Goal: Information Seeking & Learning: Learn about a topic

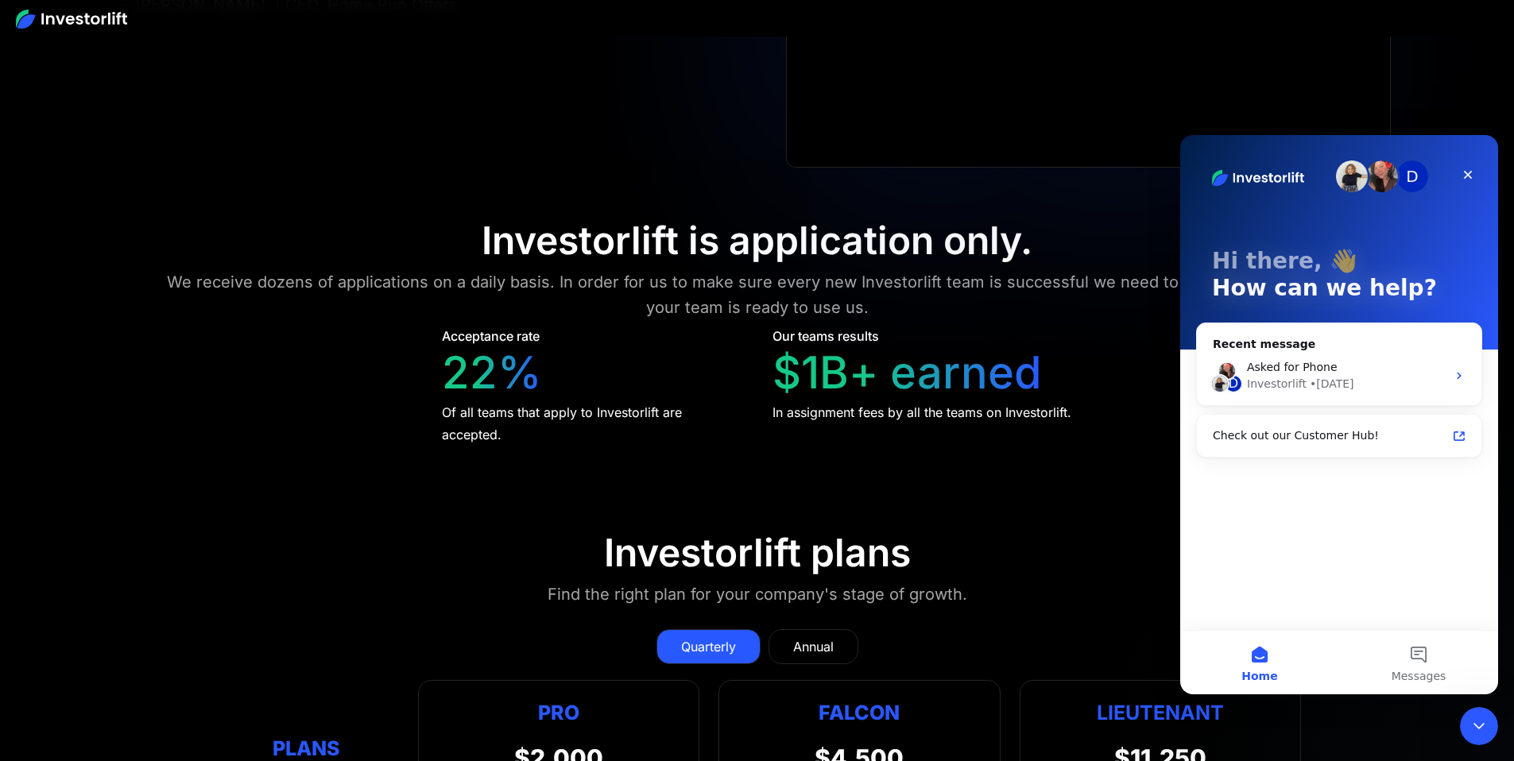
scroll to position [6678, 0]
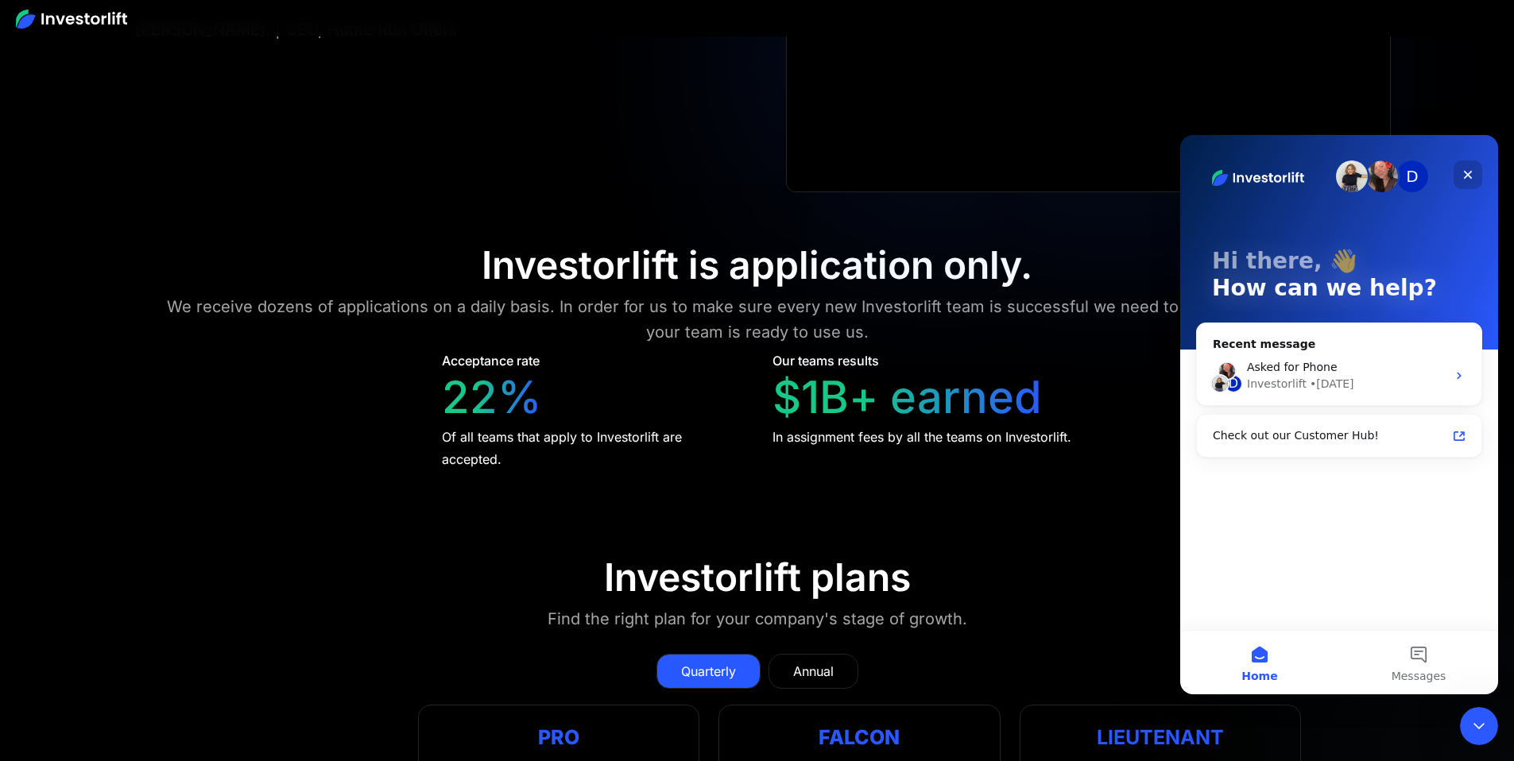
click at [1475, 180] on div "Close" at bounding box center [1467, 174] width 29 height 29
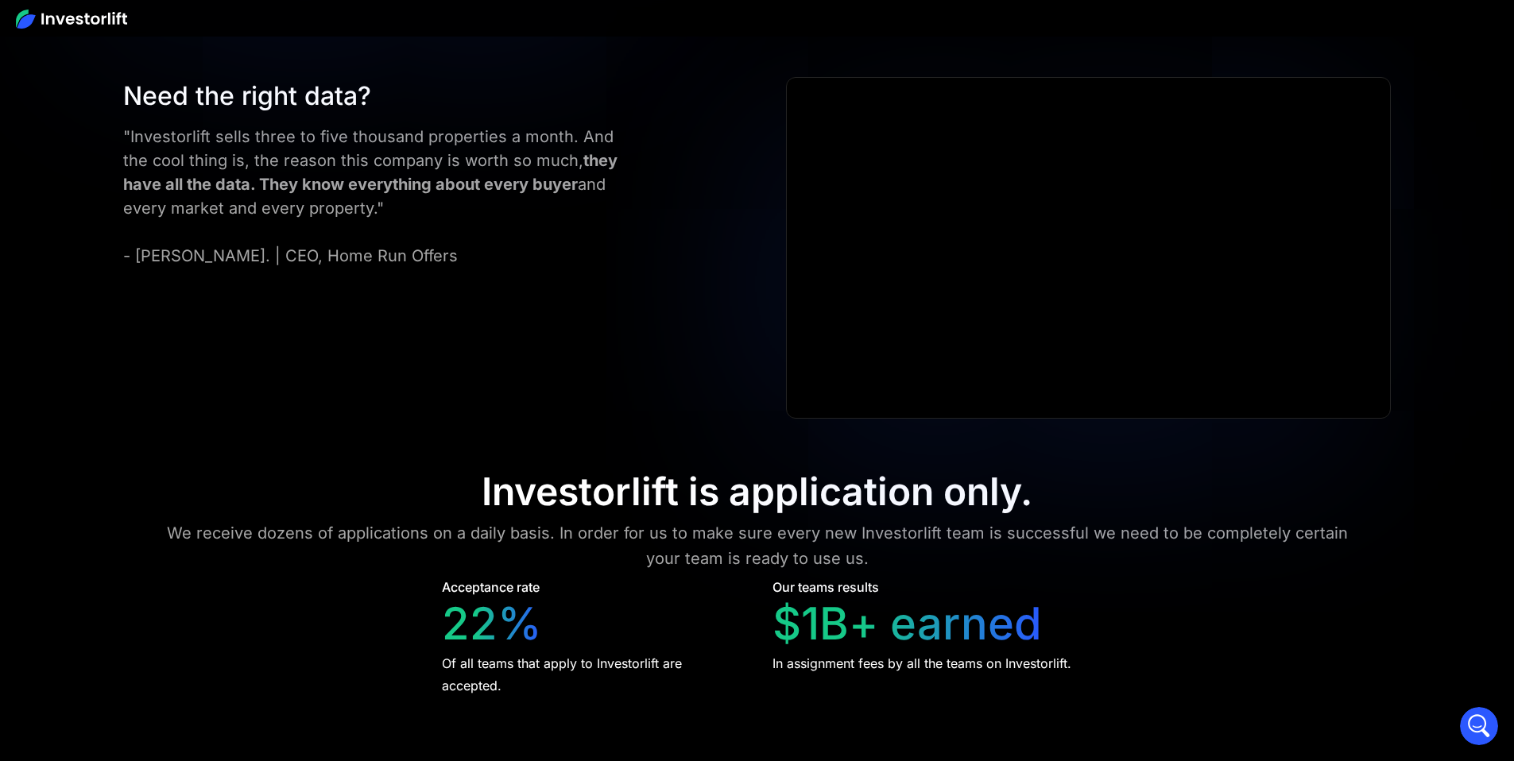
scroll to position [6437, 0]
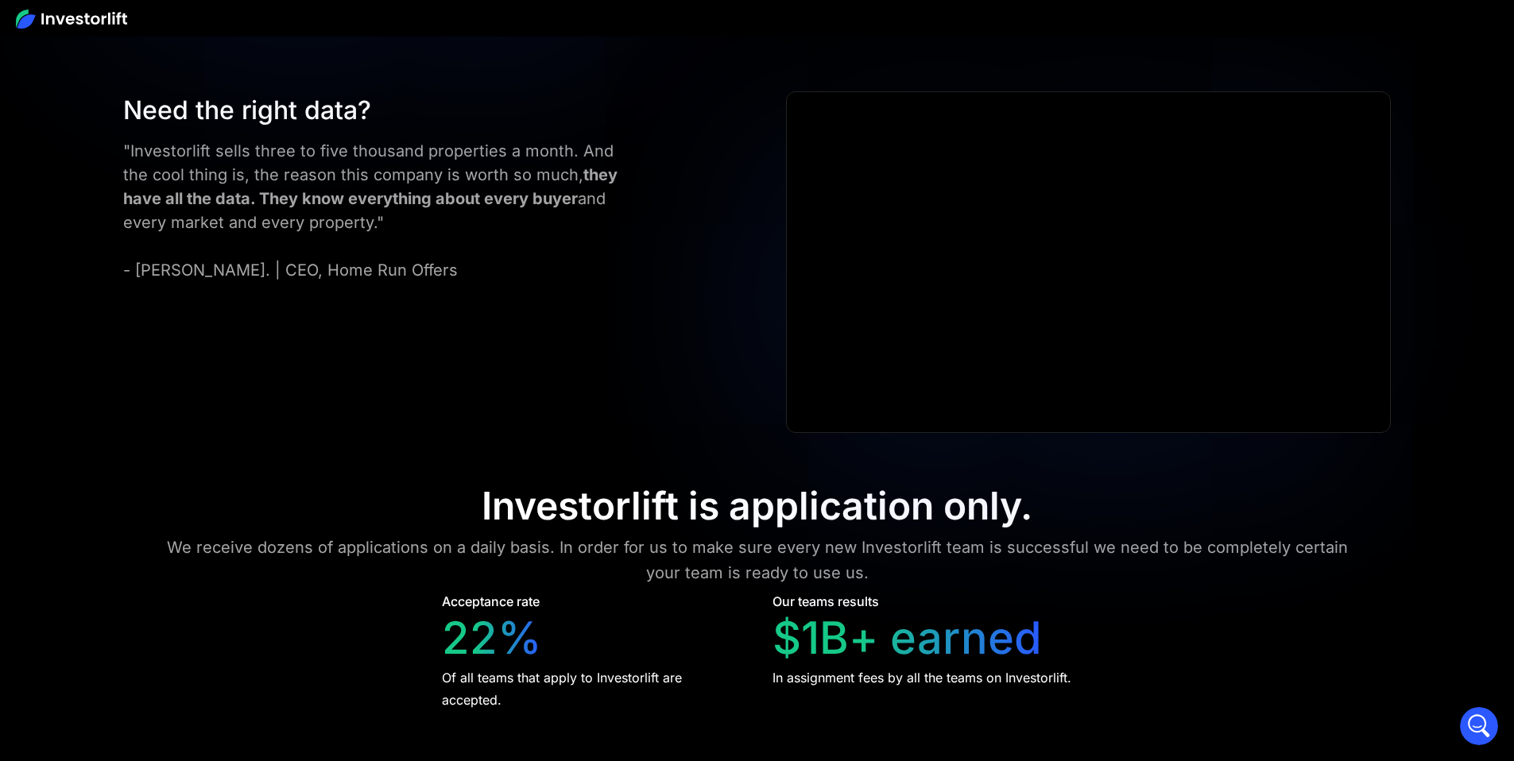
drag, startPoint x: 1247, startPoint y: 277, endPoint x: 1013, endPoint y: 249, distance: 235.2
drag, startPoint x: 947, startPoint y: 293, endPoint x: 829, endPoint y: 265, distance: 121.0
drag, startPoint x: 616, startPoint y: 275, endPoint x: 512, endPoint y: 286, distance: 104.7
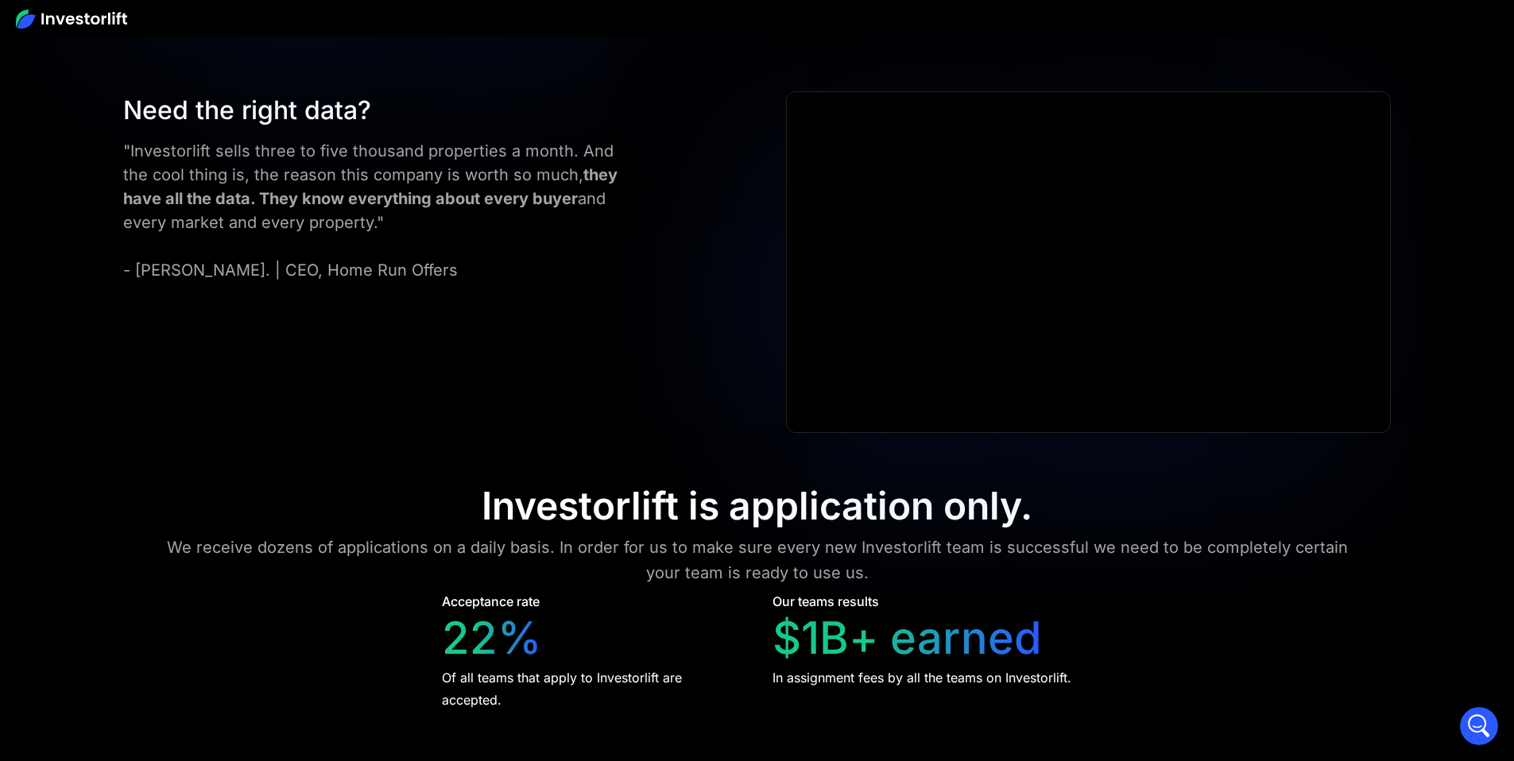
drag, startPoint x: 200, startPoint y: 559, endPoint x: 297, endPoint y: 578, distance: 98.9
drag, startPoint x: 551, startPoint y: 249, endPoint x: 640, endPoint y: 288, distance: 96.8
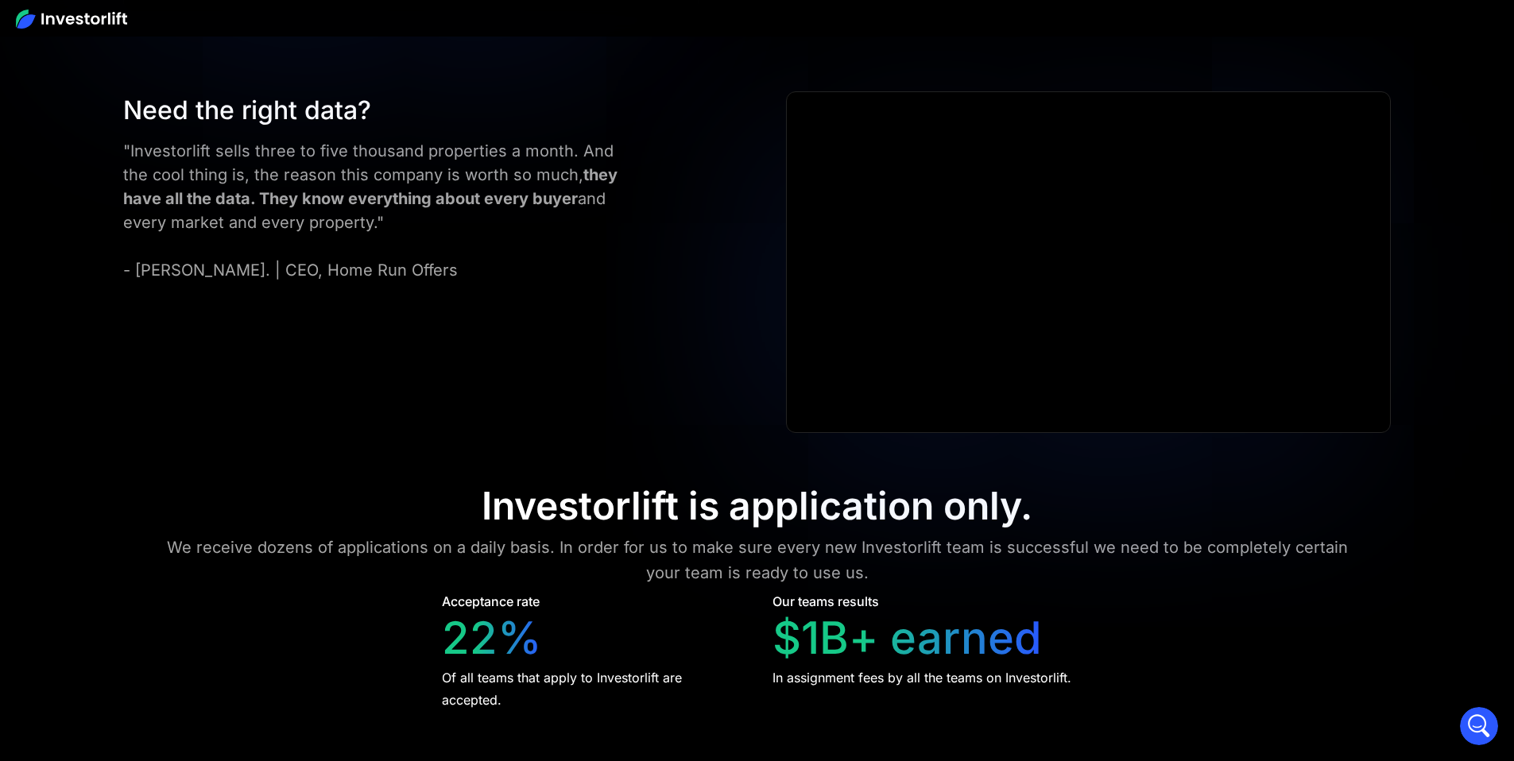
drag, startPoint x: 509, startPoint y: 176, endPoint x: 621, endPoint y: 273, distance: 148.7
